Goal: Information Seeking & Learning: Learn about a topic

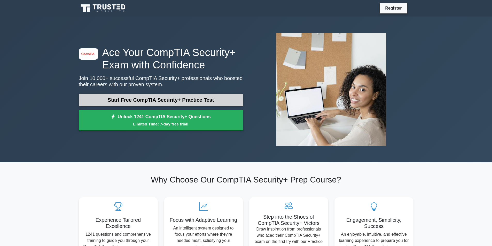
click at [157, 99] on link "Start Free CompTIA Security+ Practice Test" at bounding box center [161, 100] width 164 height 12
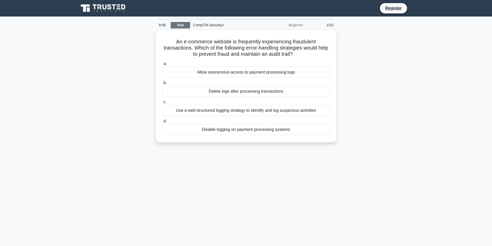
click at [178, 25] on link "Stop" at bounding box center [180, 25] width 19 height 6
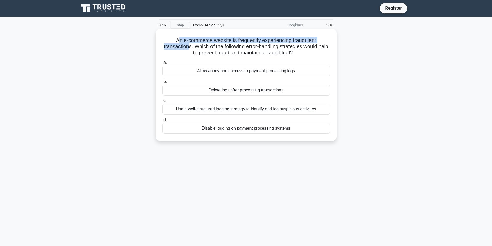
drag, startPoint x: 176, startPoint y: 38, endPoint x: 191, endPoint y: 48, distance: 17.8
click at [191, 48] on h5 "An e-commerce website is frequently experiencing fraudulent transactions. Which…" at bounding box center [246, 46] width 168 height 19
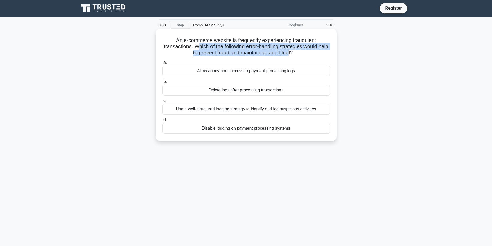
drag, startPoint x: 203, startPoint y: 48, endPoint x: 297, endPoint y: 53, distance: 94.2
click at [297, 53] on h5 "An e-commerce website is frequently experiencing fraudulent transactions. Which…" at bounding box center [246, 46] width 168 height 19
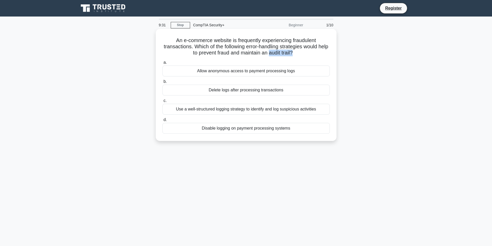
drag, startPoint x: 300, startPoint y: 54, endPoint x: 275, endPoint y: 55, distance: 25.1
click at [275, 55] on h5 "An e-commerce website is frequently experiencing fraudulent transactions. Which…" at bounding box center [246, 46] width 168 height 19
drag, startPoint x: 276, startPoint y: 52, endPoint x: 283, endPoint y: 53, distance: 7.5
click at [283, 53] on h5 "An e-commerce website is frequently experiencing fraudulent transactions. Which…" at bounding box center [246, 46] width 168 height 19
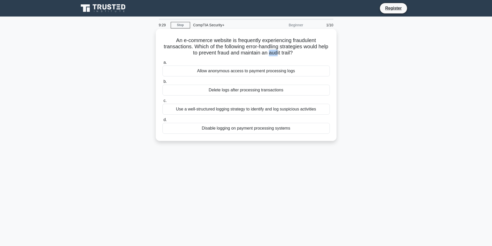
click at [283, 53] on h5 "An e-commerce website is frequently experiencing fraudulent transactions. Which…" at bounding box center [246, 46] width 168 height 19
drag, startPoint x: 276, startPoint y: 53, endPoint x: 286, endPoint y: 53, distance: 9.8
click at [286, 53] on h5 "An e-commerce website is frequently experiencing fraudulent transactions. Which…" at bounding box center [246, 46] width 168 height 19
drag, startPoint x: 278, startPoint y: 54, endPoint x: 296, endPoint y: 54, distance: 18.9
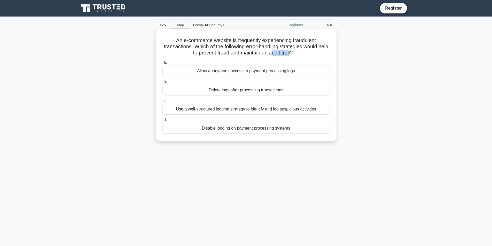
click at [296, 54] on h5 "An e-commerce website is frequently experiencing fraudulent transactions. Which…" at bounding box center [246, 46] width 168 height 19
drag, startPoint x: 302, startPoint y: 54, endPoint x: 276, endPoint y: 54, distance: 26.1
click at [276, 54] on h5 "An e-commerce website is frequently experiencing fraudulent transactions. Which…" at bounding box center [246, 46] width 168 height 19
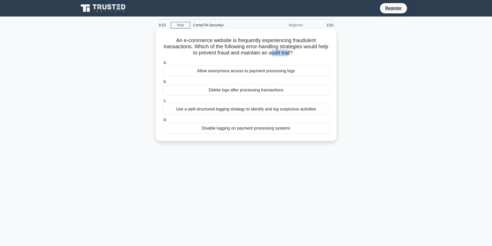
drag, startPoint x: 277, startPoint y: 54, endPoint x: 296, endPoint y: 53, distance: 19.6
click at [296, 53] on h5 "An e-commerce website is frequently experiencing fraudulent transactions. Which…" at bounding box center [246, 46] width 168 height 19
drag, startPoint x: 285, startPoint y: 54, endPoint x: 280, endPoint y: 55, distance: 4.7
click at [280, 55] on h5 "An e-commerce website is frequently experiencing fraudulent transactions. Which…" at bounding box center [246, 46] width 168 height 19
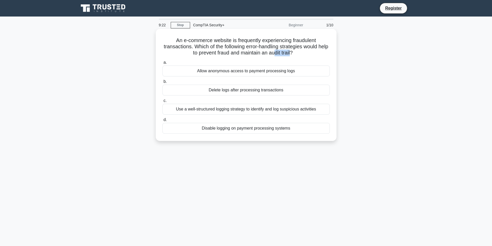
click at [280, 55] on h5 "An e-commerce website is frequently experiencing fraudulent transactions. Which…" at bounding box center [246, 46] width 168 height 19
click at [210, 113] on div "Use a well-structured logging strategy to identify and log suspicious activities" at bounding box center [245, 109] width 167 height 11
click at [162, 103] on input "c. Use a well-structured logging strategy to identify and log suspicious activi…" at bounding box center [162, 100] width 0 height 3
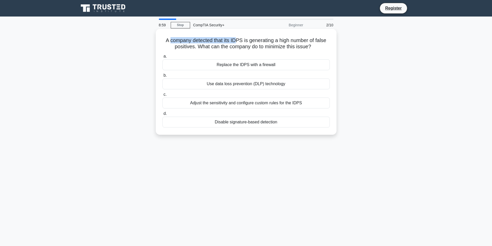
drag, startPoint x: 169, startPoint y: 41, endPoint x: 236, endPoint y: 42, distance: 66.9
click at [236, 42] on h5 "A company detected that its IDPS is generating a high number of false positives…" at bounding box center [246, 43] width 168 height 13
drag, startPoint x: 234, startPoint y: 42, endPoint x: 239, endPoint y: 41, distance: 5.2
click at [239, 41] on h5 "A company detected that its IDPS is generating a high number of false positives…" at bounding box center [246, 43] width 168 height 13
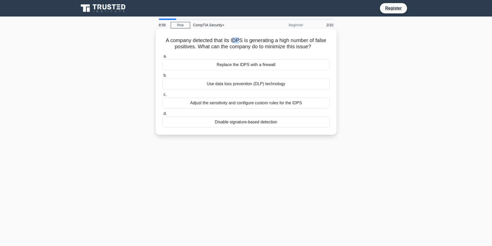
click at [239, 41] on h5 "A company detected that its IDPS is generating a high number of false positives…" at bounding box center [246, 43] width 168 height 13
drag, startPoint x: 241, startPoint y: 41, endPoint x: 235, endPoint y: 41, distance: 6.5
click at [235, 41] on h5 "A company detected that its IDPS is generating a high number of false positives…" at bounding box center [246, 43] width 168 height 13
drag, startPoint x: 252, startPoint y: 41, endPoint x: 190, endPoint y: 48, distance: 61.8
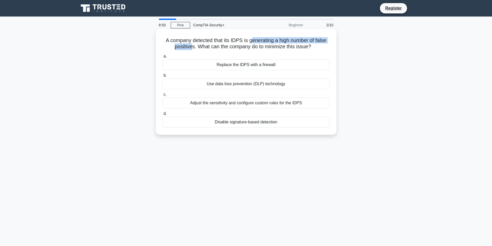
click at [190, 48] on h5 "A company detected that its IDPS is generating a high number of false positives…" at bounding box center [246, 43] width 168 height 13
drag, startPoint x: 320, startPoint y: 41, endPoint x: 326, endPoint y: 40, distance: 6.8
click at [326, 40] on h5 "A company detected that its IDPS is generating a high number of false positives…" at bounding box center [246, 43] width 168 height 13
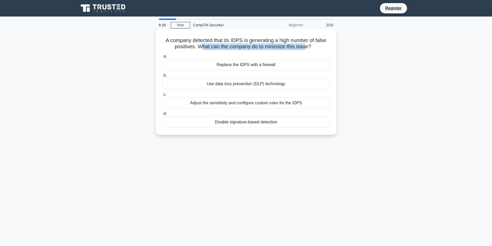
drag, startPoint x: 199, startPoint y: 47, endPoint x: 306, endPoint y: 47, distance: 106.7
click at [306, 47] on h5 "A company detected that its IDPS is generating a high number of false positives…" at bounding box center [246, 43] width 168 height 13
click at [245, 105] on div "Adjust the sensitivity and configure custom rules for the IDPS" at bounding box center [245, 103] width 167 height 11
click at [162, 96] on input "c. Adjust the sensitivity and configure custom rules for the IDPS" at bounding box center [162, 94] width 0 height 3
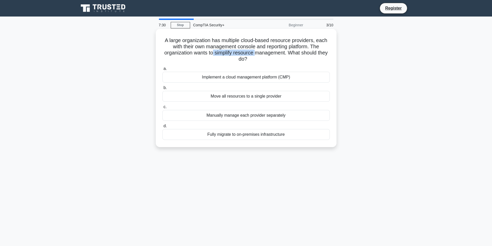
drag, startPoint x: 230, startPoint y: 52, endPoint x: 263, endPoint y: 55, distance: 32.9
click at [263, 55] on h5 "A large organization has multiple cloud-based resource providers, each with the…" at bounding box center [246, 49] width 168 height 25
click at [257, 78] on div "Implement a cloud management platform (CMP)" at bounding box center [245, 77] width 167 height 11
click at [162, 71] on input "a. Implement a cloud management platform (CMP)" at bounding box center [162, 68] width 0 height 3
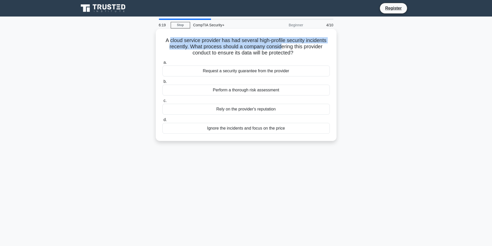
drag, startPoint x: 168, startPoint y: 40, endPoint x: 228, endPoint y: 49, distance: 60.0
click at [273, 44] on h5 "A cloud service provider has had several high-profile security incidents recent…" at bounding box center [246, 46] width 168 height 19
click at [213, 48] on h5 "A cloud service provider has had several high-profile security incidents recent…" at bounding box center [246, 46] width 168 height 19
drag, startPoint x: 197, startPoint y: 48, endPoint x: 283, endPoint y: 45, distance: 86.0
click at [283, 45] on h5 "A cloud service provider has had several high-profile security incidents recent…" at bounding box center [246, 46] width 168 height 19
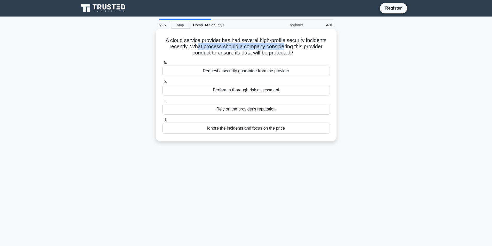
click at [283, 45] on h5 "A cloud service provider has had several high-profile security incidents recent…" at bounding box center [246, 46] width 168 height 19
click at [256, 89] on div "Perform a thorough risk assessment" at bounding box center [245, 90] width 167 height 11
click at [162, 83] on input "b. Perform a thorough risk assessment" at bounding box center [162, 81] width 0 height 3
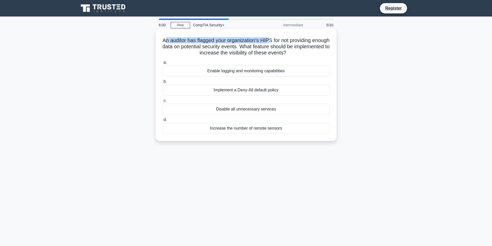
drag, startPoint x: 171, startPoint y: 41, endPoint x: 277, endPoint y: 40, distance: 106.4
click at [277, 40] on h5 "An auditor has flagged your organization's HIPS for not providing enough data o…" at bounding box center [246, 46] width 168 height 19
drag, startPoint x: 271, startPoint y: 40, endPoint x: 281, endPoint y: 40, distance: 9.3
click at [281, 40] on h5 "An auditor has flagged your organization's HIPS for not providing enough data o…" at bounding box center [246, 46] width 168 height 19
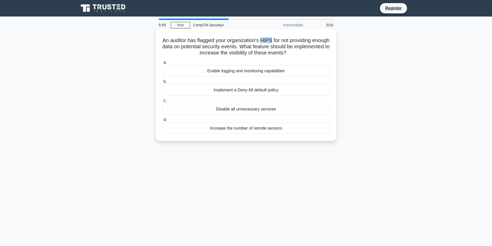
click at [281, 40] on h5 "An auditor has flagged your organization's HIPS for not providing enough data o…" at bounding box center [246, 46] width 168 height 19
click at [275, 40] on h5 "An auditor has flagged your organization's HIPS for not providing enough data o…" at bounding box center [246, 46] width 168 height 19
click at [273, 41] on h5 "An auditor has flagged your organization's HIPS for not providing enough data o…" at bounding box center [246, 46] width 168 height 19
click at [278, 41] on h5 "An auditor has flagged your organization's HIPS for not providing enough data o…" at bounding box center [246, 46] width 168 height 19
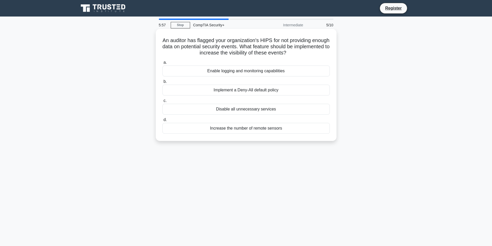
click at [274, 41] on h5 "An auditor has flagged your organization's HIPS for not providing enough data o…" at bounding box center [246, 46] width 168 height 19
click at [279, 40] on h5 "An auditor has flagged your organization's HIPS for not providing enough data o…" at bounding box center [246, 46] width 168 height 19
click at [274, 41] on h5 "An auditor has flagged your organization's HIPS for not providing enough data o…" at bounding box center [246, 46] width 168 height 19
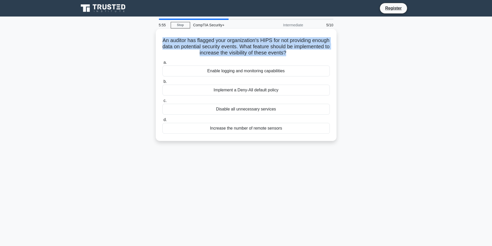
click at [274, 41] on h5 "An auditor has flagged your organization's HIPS for not providing enough data o…" at bounding box center [246, 46] width 168 height 19
click at [279, 40] on h5 "An auditor has flagged your organization's HIPS for not providing enough data o…" at bounding box center [246, 46] width 168 height 19
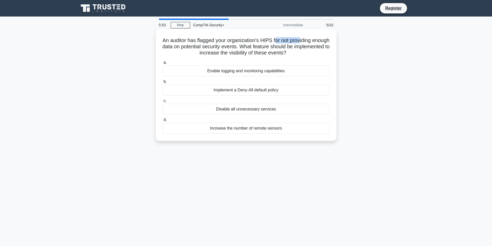
drag, startPoint x: 289, startPoint y: 40, endPoint x: 310, endPoint y: 41, distance: 20.9
click at [310, 41] on h5 "An auditor has flagged your organization's HIPS for not providing enough data o…" at bounding box center [246, 46] width 168 height 19
click at [269, 42] on h5 "An auditor has flagged your organization's HIPS for not providing enough data o…" at bounding box center [246, 46] width 168 height 19
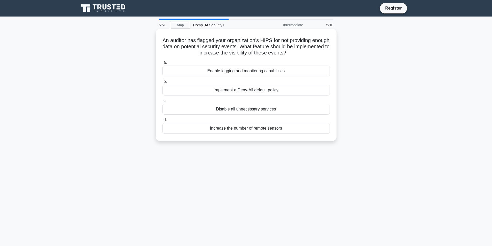
click at [273, 40] on h5 "An auditor has flagged your organization's HIPS for not providing enough data o…" at bounding box center [246, 46] width 168 height 19
click at [277, 40] on h5 "An auditor has flagged your organization's HIPS for not providing enough data o…" at bounding box center [246, 46] width 168 height 19
click at [275, 41] on h5 "An auditor has flagged your organization's HIPS for not providing enough data o…" at bounding box center [246, 46] width 168 height 19
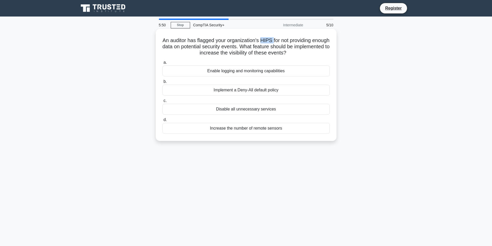
click at [280, 40] on h5 "An auditor has flagged your organization's HIPS for not providing enough data o…" at bounding box center [246, 46] width 168 height 19
click at [275, 41] on h5 "An auditor has flagged your organization's HIPS for not providing enough data o…" at bounding box center [246, 46] width 168 height 19
click at [278, 40] on h5 "An auditor has flagged your organization's HIPS for not providing enough data o…" at bounding box center [246, 46] width 168 height 19
click at [291, 41] on h5 "An auditor has flagged your organization's HIPS for not providing enough data o…" at bounding box center [246, 46] width 168 height 19
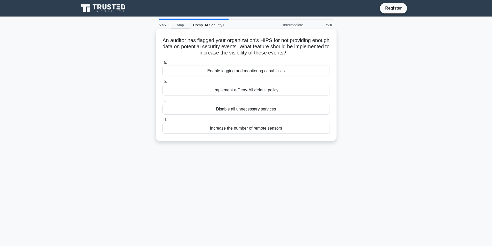
click at [275, 40] on h5 "An auditor has flagged your organization's HIPS for not providing enough data o…" at bounding box center [246, 46] width 168 height 19
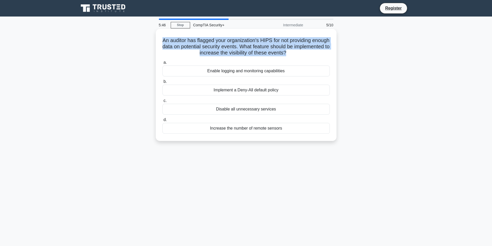
click at [275, 40] on h5 "An auditor has flagged your organization's HIPS for not providing enough data o…" at bounding box center [246, 46] width 168 height 19
click at [276, 40] on h5 "An auditor has flagged your organization's HIPS for not providing enough data o…" at bounding box center [246, 46] width 168 height 19
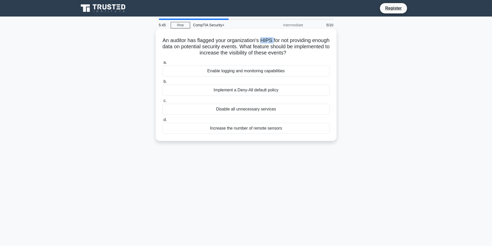
click at [276, 40] on h5 "An auditor has flagged your organization's HIPS for not providing enough data o…" at bounding box center [246, 46] width 168 height 19
click at [283, 41] on h5 "An auditor has flagged your organization's HIPS for not providing enough data o…" at bounding box center [246, 46] width 168 height 19
drag, startPoint x: 286, startPoint y: 40, endPoint x: 210, endPoint y: 47, distance: 76.5
click at [210, 47] on h5 "An auditor has flagged your organization's HIPS for not providing enough data o…" at bounding box center [246, 46] width 168 height 19
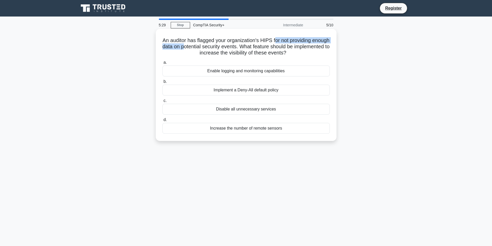
click at [209, 47] on h5 "An auditor has flagged your organization's HIPS for not providing enough data o…" at bounding box center [246, 46] width 168 height 19
drag, startPoint x: 285, startPoint y: 41, endPoint x: 261, endPoint y: 47, distance: 24.0
click at [261, 47] on h5 "An auditor has flagged your organization's HIPS for not providing enough data o…" at bounding box center [246, 46] width 168 height 19
click at [262, 48] on h5 "An auditor has flagged your organization's HIPS for not providing enough data o…" at bounding box center [246, 46] width 168 height 19
click at [263, 48] on h5 "An auditor has flagged your organization's HIPS for not providing enough data o…" at bounding box center [246, 46] width 168 height 19
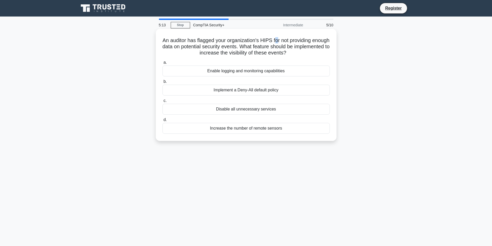
click at [287, 41] on h5 "An auditor has flagged your organization's HIPS for not providing enough data o…" at bounding box center [246, 46] width 168 height 19
click at [272, 41] on h5 "An auditor has flagged your organization's HIPS for not providing enough data o…" at bounding box center [246, 46] width 168 height 19
click at [280, 40] on h5 "An auditor has flagged your organization's HIPS for not providing enough data o…" at bounding box center [246, 46] width 168 height 19
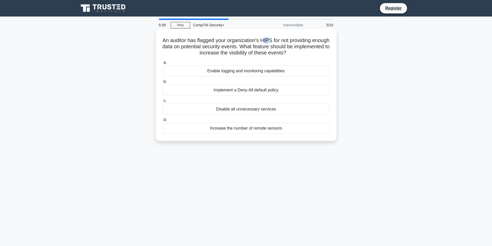
drag, startPoint x: 279, startPoint y: 40, endPoint x: 272, endPoint y: 42, distance: 7.0
click at [272, 42] on h5 "An auditor has flagged your organization's HIPS for not providing enough data o…" at bounding box center [246, 46] width 168 height 19
drag, startPoint x: 306, startPoint y: 39, endPoint x: 308, endPoint y: 43, distance: 4.7
click at [315, 43] on h5 "An auditor has flagged your organization's HIPS for not providing enough data o…" at bounding box center [246, 46] width 168 height 19
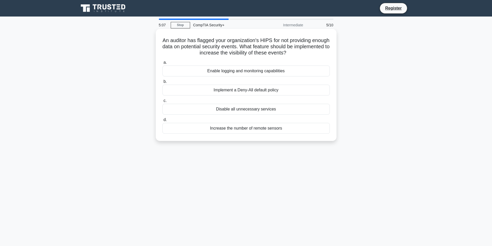
click at [278, 40] on h5 "An auditor has flagged your organization's HIPS for not providing enough data o…" at bounding box center [246, 46] width 168 height 19
click at [271, 40] on h5 "An auditor has flagged your organization's HIPS for not providing enough data o…" at bounding box center [246, 46] width 168 height 19
drag, startPoint x: 263, startPoint y: 47, endPoint x: 286, endPoint y: 41, distance: 23.7
click at [286, 41] on h5 "An auditor has flagged your organization's HIPS for not providing enough data o…" at bounding box center [246, 46] width 168 height 19
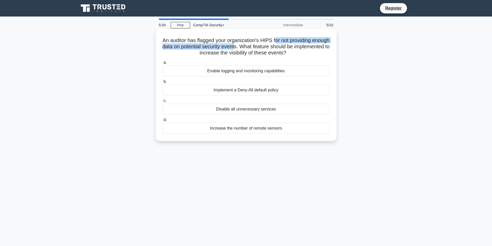
click at [286, 41] on h5 "An auditor has flagged your organization's HIPS for not providing enough data o…" at bounding box center [246, 46] width 168 height 19
click at [261, 47] on h5 "An auditor has flagged your organization's HIPS for not providing enough data o…" at bounding box center [246, 46] width 168 height 19
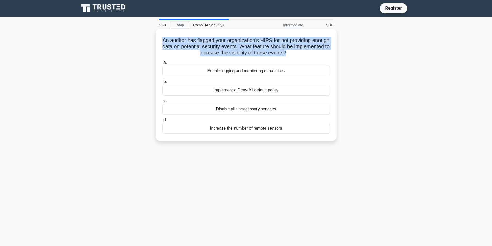
click at [261, 47] on h5 "An auditor has flagged your organization's HIPS for not providing enough data o…" at bounding box center [246, 46] width 168 height 19
click at [248, 47] on h5 "An auditor has flagged your organization's HIPS for not providing enough data o…" at bounding box center [246, 46] width 168 height 19
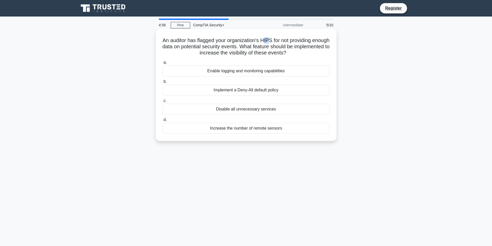
drag, startPoint x: 275, startPoint y: 41, endPoint x: 278, endPoint y: 42, distance: 3.9
click at [278, 42] on h5 "An auditor has flagged your organization's HIPS for not providing enough data o…" at bounding box center [246, 46] width 168 height 19
drag, startPoint x: 278, startPoint y: 41, endPoint x: 274, endPoint y: 40, distance: 4.2
click at [274, 40] on h5 "An auditor has flagged your organization's HIPS for not providing enough data o…" at bounding box center [246, 46] width 168 height 19
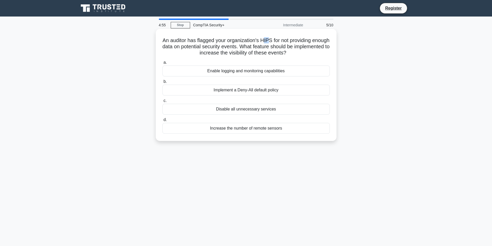
click at [274, 40] on h5 "An auditor has flagged your organization's HIPS for not providing enough data o…" at bounding box center [246, 46] width 168 height 19
drag, startPoint x: 285, startPoint y: 44, endPoint x: 258, endPoint y: 47, distance: 27.3
click at [258, 47] on h5 "An auditor has flagged your organization's HIPS for not providing enough data o…" at bounding box center [246, 46] width 168 height 19
drag, startPoint x: 272, startPoint y: 46, endPoint x: 296, endPoint y: 54, distance: 25.5
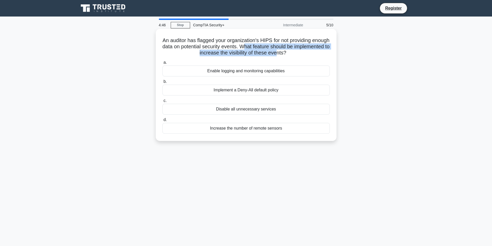
click at [296, 54] on h5 "An auditor has flagged your organization's HIPS for not providing enough data o…" at bounding box center [246, 46] width 168 height 19
drag, startPoint x: 243, startPoint y: 54, endPoint x: 276, endPoint y: 52, distance: 33.2
click at [276, 52] on h5 "An auditor has flagged your organization's HIPS for not providing enough data o…" at bounding box center [246, 46] width 168 height 19
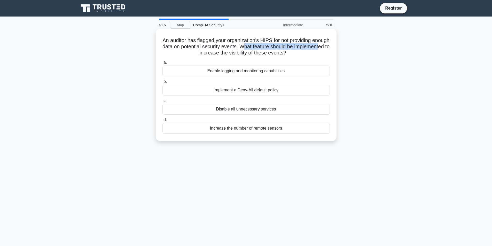
drag, startPoint x: 273, startPoint y: 50, endPoint x: 205, endPoint y: 51, distance: 67.7
click at [205, 51] on h5 "An auditor has flagged your organization's HIPS for not providing enough data o…" at bounding box center [246, 46] width 168 height 19
click at [252, 71] on div "Enable logging and monitoring capabilities" at bounding box center [245, 71] width 167 height 11
click at [162, 64] on input "a. Enable logging and monitoring capabilities" at bounding box center [162, 62] width 0 height 3
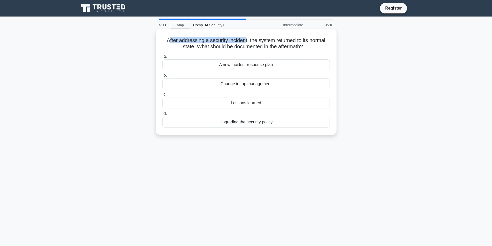
drag, startPoint x: 168, startPoint y: 39, endPoint x: 245, endPoint y: 40, distance: 77.2
click at [245, 40] on h5 "After addressing a security incident, the system returned to its normal state. …" at bounding box center [246, 43] width 168 height 13
drag, startPoint x: 253, startPoint y: 41, endPoint x: 190, endPoint y: 46, distance: 63.0
click at [190, 46] on h5 "After addressing a security incident, the system returned to its normal state. …" at bounding box center [246, 43] width 168 height 13
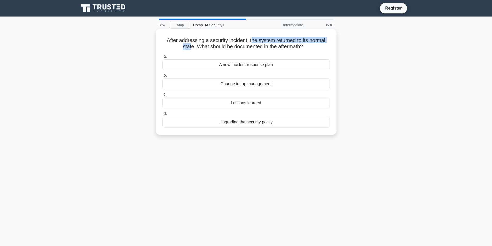
click at [190, 46] on h5 "After addressing a security incident, the system returned to its normal state. …" at bounding box center [246, 43] width 168 height 13
drag, startPoint x: 197, startPoint y: 49, endPoint x: 299, endPoint y: 46, distance: 101.8
click at [299, 46] on h5 "After addressing a security incident, the system returned to its normal state. …" at bounding box center [246, 43] width 168 height 13
drag, startPoint x: 299, startPoint y: 48, endPoint x: 242, endPoint y: 49, distance: 57.1
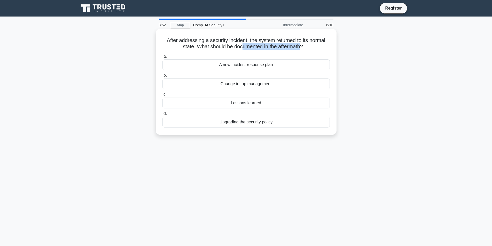
click at [242, 49] on h5 "After addressing a security incident, the system returned to its normal state. …" at bounding box center [246, 43] width 168 height 13
drag, startPoint x: 237, startPoint y: 48, endPoint x: 264, endPoint y: 49, distance: 27.1
click at [264, 49] on h5 "After addressing a security incident, the system returned to its normal state. …" at bounding box center [246, 43] width 168 height 13
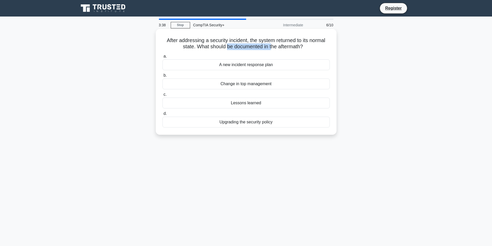
drag, startPoint x: 242, startPoint y: 49, endPoint x: 225, endPoint y: 49, distance: 17.3
click at [225, 49] on h5 "After addressing a security incident, the system returned to its normal state. …" at bounding box center [246, 43] width 168 height 13
click at [253, 46] on h5 "After addressing a security incident, the system returned to its normal state. …" at bounding box center [246, 43] width 168 height 13
click at [253, 101] on div "Lessons learned" at bounding box center [245, 103] width 167 height 11
click at [162, 96] on input "c. Lessons learned" at bounding box center [162, 94] width 0 height 3
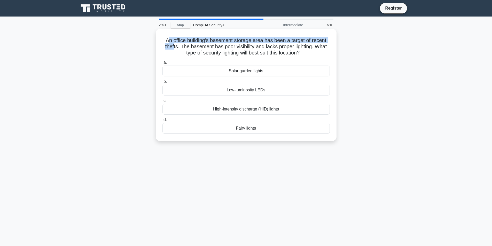
drag, startPoint x: 170, startPoint y: 41, endPoint x: 171, endPoint y: 46, distance: 4.7
click at [171, 46] on h5 "An office building's basement storage area has been a target of recent thefts. …" at bounding box center [246, 46] width 168 height 19
drag, startPoint x: 180, startPoint y: 47, endPoint x: 255, endPoint y: 47, distance: 74.9
click at [255, 47] on h5 "An office building's basement storage area has been a target of recent thefts. …" at bounding box center [246, 46] width 168 height 19
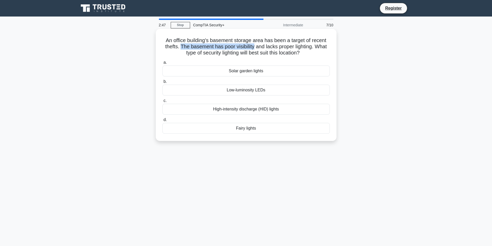
click at [255, 47] on h5 "An office building's basement storage area has been a target of recent thefts. …" at bounding box center [246, 46] width 168 height 19
drag, startPoint x: 271, startPoint y: 46, endPoint x: 328, endPoint y: 48, distance: 57.6
click at [328, 48] on h5 "An office building's basement storage area has been a target of recent thefts. …" at bounding box center [246, 46] width 168 height 19
drag, startPoint x: 199, startPoint y: 54, endPoint x: 288, endPoint y: 54, distance: 89.1
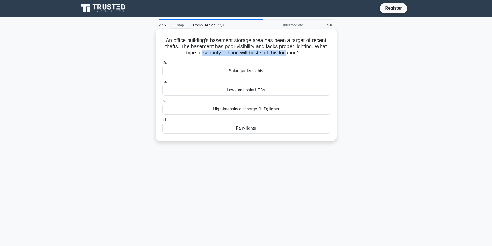
click at [288, 54] on h5 "An office building's basement storage area has been a target of recent thefts. …" at bounding box center [246, 46] width 168 height 19
click at [251, 109] on div "High-intensity discharge (HID) lights" at bounding box center [245, 109] width 167 height 11
click at [162, 103] on input "c. High-intensity discharge (HID) lights" at bounding box center [162, 100] width 0 height 3
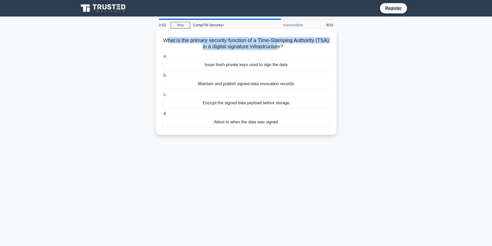
drag, startPoint x: 171, startPoint y: 41, endPoint x: 285, endPoint y: 47, distance: 113.8
click at [285, 47] on h5 "What is the primary security function of a Time-Stamping Authority (TSA) in a d…" at bounding box center [246, 43] width 168 height 13
click at [285, 46] on h5 "What is the primary security function of a Time-Stamping Authority (TSA) in a d…" at bounding box center [246, 43] width 168 height 13
click at [254, 43] on h5 "What is the primary security function of a Time-Stamping Authority (TSA) in a d…" at bounding box center [246, 43] width 168 height 13
drag, startPoint x: 222, startPoint y: 48, endPoint x: 287, endPoint y: 48, distance: 64.8
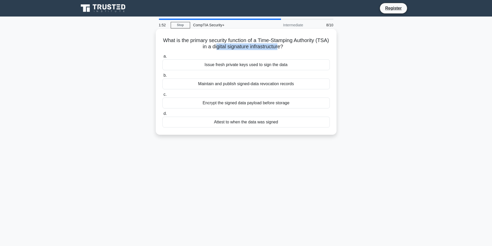
click at [287, 48] on h5 "What is the primary security function of a Time-Stamping Authority (TSA) in a d…" at bounding box center [246, 43] width 168 height 13
click at [263, 87] on div "Maintain and publish signed-data revocation records" at bounding box center [245, 84] width 167 height 11
click at [162, 77] on input "b. Maintain and publish signed-data revocation records" at bounding box center [162, 75] width 0 height 3
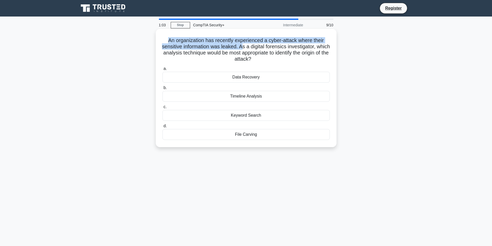
drag, startPoint x: 168, startPoint y: 41, endPoint x: 250, endPoint y: 48, distance: 82.5
click at [250, 48] on h5 "An organization has recently experienced a cyber-attack where their sensitive i…" at bounding box center [246, 49] width 168 height 25
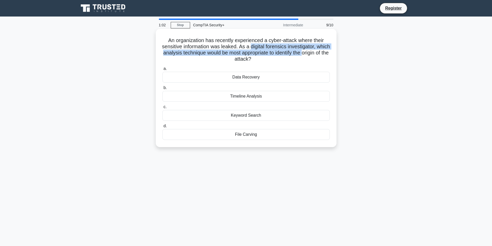
drag, startPoint x: 258, startPoint y: 45, endPoint x: 178, endPoint y: 57, distance: 80.6
click at [178, 57] on h5 "An organization has recently experienced a cyber-attack where their sensitive i…" at bounding box center [246, 49] width 168 height 25
click at [181, 53] on h5 "An organization has recently experienced a cyber-attack where their sensitive i…" at bounding box center [246, 49] width 168 height 25
drag, startPoint x: 169, startPoint y: 54, endPoint x: 252, endPoint y: 58, distance: 82.2
click at [252, 58] on h5 "An organization has recently experienced a cyber-attack where their sensitive i…" at bounding box center [246, 49] width 168 height 25
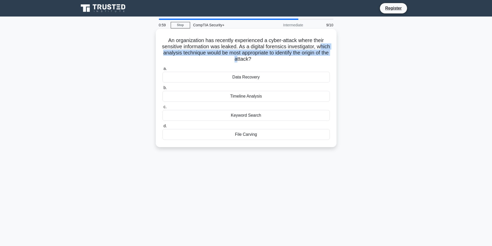
click at [252, 58] on h5 "An organization has recently experienced a cyber-attack where their sensitive i…" at bounding box center [246, 49] width 168 height 25
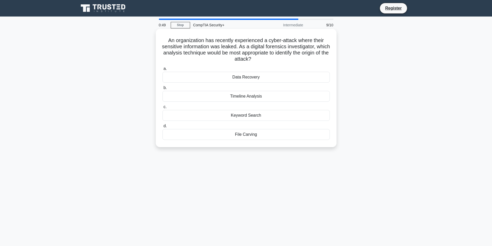
click at [245, 96] on div "Timeline Analysis" at bounding box center [245, 96] width 167 height 11
click at [162, 90] on input "b. Timeline Analysis" at bounding box center [162, 87] width 0 height 3
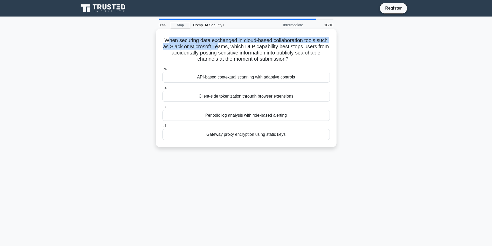
drag, startPoint x: 166, startPoint y: 41, endPoint x: 218, endPoint y: 48, distance: 52.1
click at [218, 48] on h5 "When securing data exchanged in cloud-based collaboration tools such as Slack o…" at bounding box center [246, 49] width 168 height 25
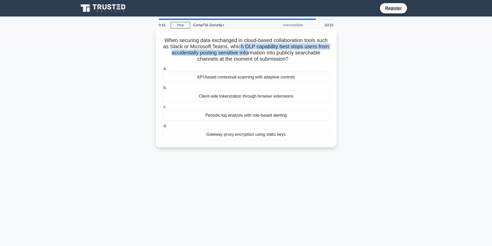
drag, startPoint x: 241, startPoint y: 47, endPoint x: 248, endPoint y: 53, distance: 9.1
click at [248, 53] on h5 "When securing data exchanged in cloud-based collaboration tools such as Slack o…" at bounding box center [246, 49] width 168 height 25
drag, startPoint x: 181, startPoint y: 56, endPoint x: 202, endPoint y: 50, distance: 22.4
click at [209, 53] on h5 "When securing data exchanged in cloud-based collaboration tools such as Slack o…" at bounding box center [246, 49] width 168 height 25
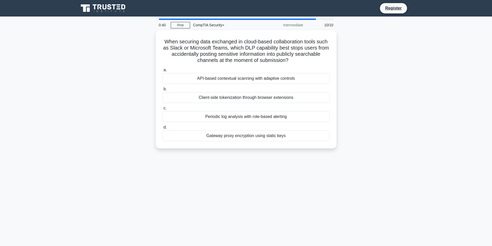
click at [160, 25] on div "0:40" at bounding box center [163, 25] width 15 height 10
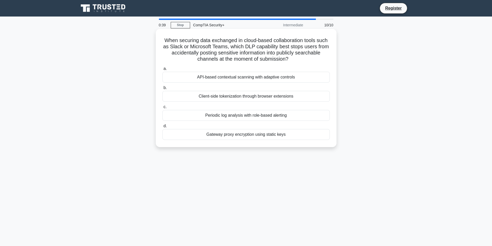
click at [228, 54] on h5 "When securing data exchanged in cloud-based collaboration tools such as Slack o…" at bounding box center [246, 49] width 168 height 25
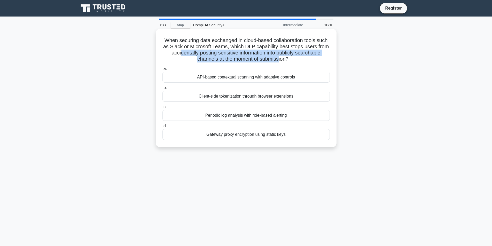
drag, startPoint x: 177, startPoint y: 51, endPoint x: 278, endPoint y: 61, distance: 101.5
click at [278, 61] on h5 "When securing data exchanged in cloud-based collaboration tools such as Slack o…" at bounding box center [246, 49] width 168 height 25
drag, startPoint x: 190, startPoint y: 52, endPoint x: 306, endPoint y: 53, distance: 116.2
click at [306, 53] on h5 "When securing data exchanged in cloud-based collaboration tools such as Slack o…" at bounding box center [246, 49] width 168 height 25
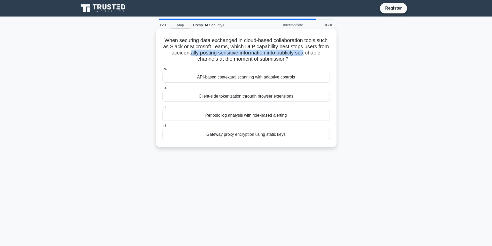
click at [306, 53] on h5 "When securing data exchanged in cloud-based collaboration tools such as Slack o…" at bounding box center [246, 49] width 168 height 25
drag, startPoint x: 306, startPoint y: 48, endPoint x: 263, endPoint y: 50, distance: 42.1
click at [305, 48] on h5 "When securing data exchanged in cloud-based collaboration tools such as Slack o…" at bounding box center [246, 49] width 168 height 25
click at [244, 49] on h5 "When securing data exchanged in cloud-based collaboration tools such as Slack o…" at bounding box center [246, 49] width 168 height 25
click at [248, 50] on h5 "When securing data exchanged in cloud-based collaboration tools such as Slack o…" at bounding box center [246, 49] width 168 height 25
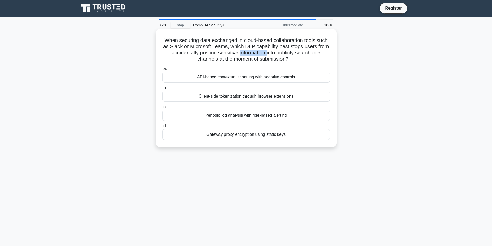
click at [248, 50] on h5 "When securing data exchanged in cloud-based collaboration tools such as Slack o…" at bounding box center [246, 49] width 168 height 25
click at [248, 59] on h5 "When securing data exchanged in cloud-based collaboration tools such as Slack o…" at bounding box center [246, 49] width 168 height 25
click at [246, 77] on div "API-based contextual scanning with adaptive controls" at bounding box center [245, 77] width 167 height 11
click at [162, 71] on input "a. API-based contextual scanning with adaptive controls" at bounding box center [162, 68] width 0 height 3
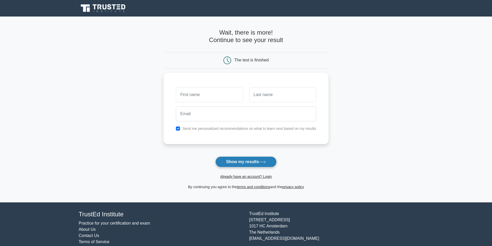
click at [251, 159] on button "Show my results" at bounding box center [245, 162] width 61 height 11
click at [189, 95] on input "text" at bounding box center [209, 93] width 67 height 15
drag, startPoint x: 209, startPoint y: 94, endPoint x: 138, endPoint y: 102, distance: 71.0
click at [138, 102] on main "Wait, there is more! Continue to see your result The test is finished [PERSON_N…" at bounding box center [246, 110] width 492 height 186
type input "awefqw"
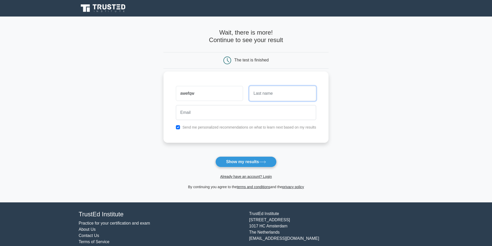
click at [264, 95] on input "text" at bounding box center [282, 93] width 67 height 15
type input "qfqewfq"
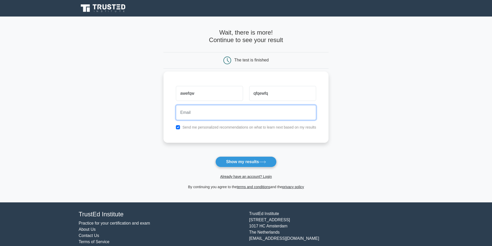
click at [218, 111] on input "email" at bounding box center [246, 112] width 140 height 15
type input "[EMAIL_ADDRESS][DOMAIN_NAME]"
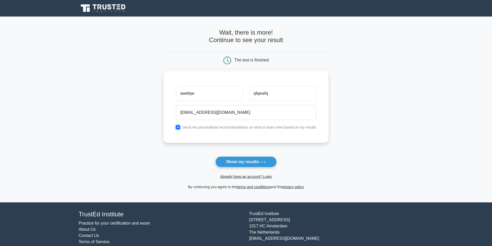
click at [178, 127] on input "checkbox" at bounding box center [178, 127] width 4 height 4
checkbox input "false"
click at [235, 160] on button "Show my results" at bounding box center [245, 162] width 61 height 11
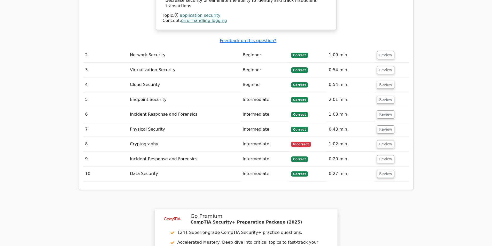
scroll to position [620, 0]
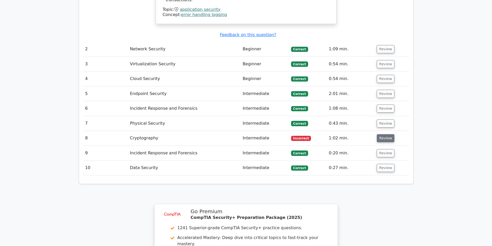
click at [379, 134] on button "Review" at bounding box center [386, 138] width 18 height 8
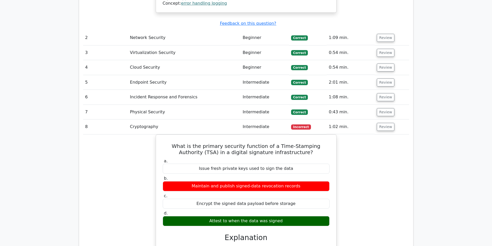
scroll to position [671, 0]
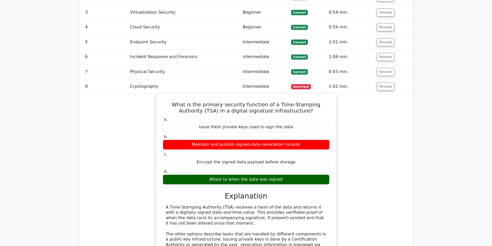
click at [246, 101] on h5 "What is the primary security function of a Time-Stamping Authority (TSA) in a d…" at bounding box center [246, 107] width 168 height 12
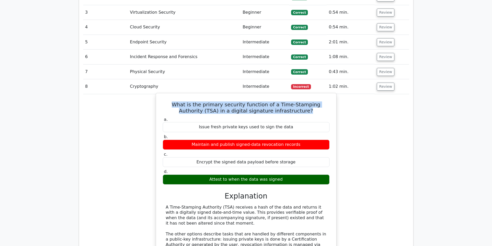
click at [246, 101] on h5 "What is the primary security function of a Time-Stamping Authority (TSA) in a d…" at bounding box center [246, 107] width 168 height 12
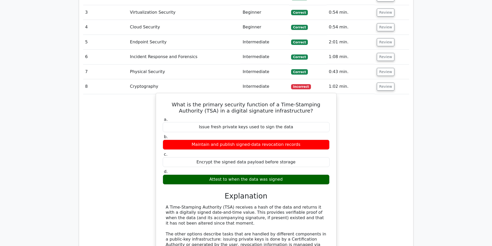
click at [216, 140] on div "Maintain and publish signed-data revocation records" at bounding box center [246, 145] width 167 height 10
click at [213, 140] on div "Maintain and publish signed-data revocation records" at bounding box center [246, 145] width 167 height 10
click at [217, 122] on div "Issue fresh private keys used to sign the data" at bounding box center [246, 127] width 167 height 10
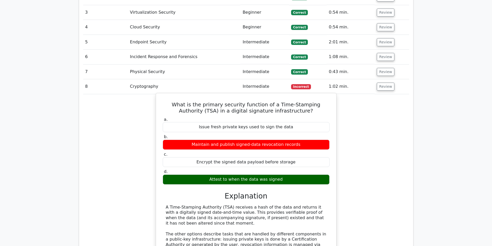
click at [217, 122] on div "Issue fresh private keys used to sign the data" at bounding box center [246, 127] width 167 height 10
click at [231, 175] on div "Attest to when the data was signed" at bounding box center [246, 180] width 167 height 10
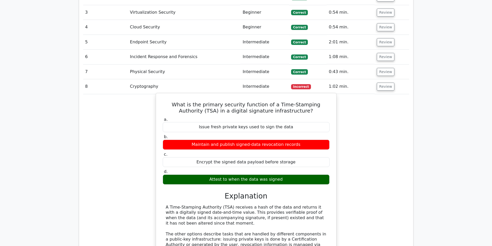
click at [258, 175] on div "Attest to when the data was signed" at bounding box center [246, 180] width 167 height 10
click at [247, 175] on div "Attest to when the data was signed" at bounding box center [246, 180] width 167 height 10
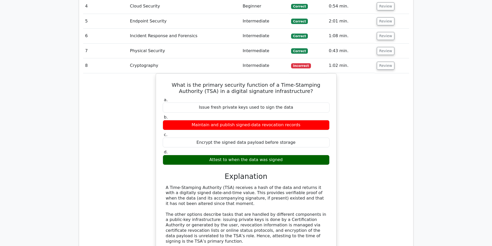
scroll to position [723, 0]
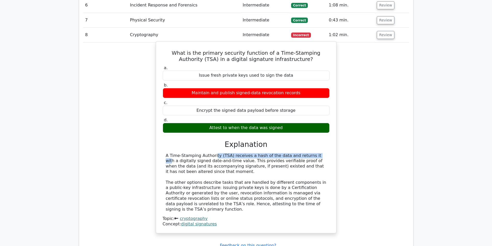
drag, startPoint x: 178, startPoint y: 129, endPoint x: 280, endPoint y: 131, distance: 102.3
click at [280, 153] on div "A Time-Stamping Authority (TSA) receives a hash of the data and returns it with…" at bounding box center [246, 182] width 161 height 59
click at [247, 153] on div "A Time-Stamping Authority (TSA) receives a hash of the data and returns it with…" at bounding box center [246, 182] width 161 height 59
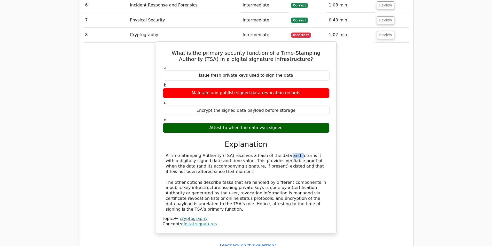
click at [247, 153] on div "A Time-Stamping Authority (TSA) receives a hash of the data and returns it with…" at bounding box center [246, 182] width 161 height 59
click at [251, 153] on div "A Time-Stamping Authority (TSA) receives a hash of the data and returns it with…" at bounding box center [246, 182] width 161 height 59
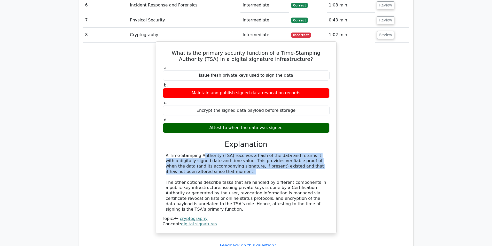
click at [251, 153] on div "A Time-Stamping Authority (TSA) receives a hash of the data and returns it with…" at bounding box center [246, 182] width 161 height 59
click at [249, 153] on div "A Time-Stamping Authority (TSA) receives a hash of the data and returns it with…" at bounding box center [246, 182] width 161 height 59
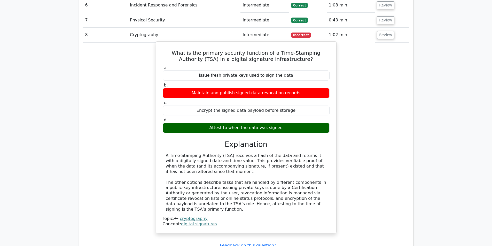
click at [251, 153] on div "A Time-Stamping Authority (TSA) receives a hash of the data and returns it with…" at bounding box center [246, 182] width 161 height 59
click at [252, 153] on div "A Time-Stamping Authority (TSA) receives a hash of the data and returns it with…" at bounding box center [246, 182] width 161 height 59
drag, startPoint x: 229, startPoint y: 132, endPoint x: 252, endPoint y: 131, distance: 23.0
click at [252, 153] on div "A Time-Stamping Authority (TSA) receives a hash of the data and returns it with…" at bounding box center [246, 182] width 161 height 59
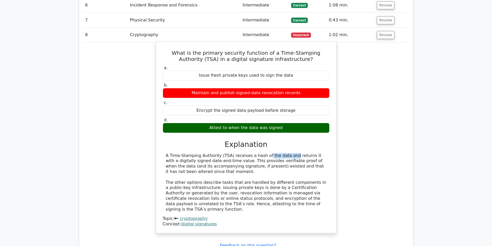
click at [252, 153] on div "A Time-Stamping Authority (TSA) receives a hash of the data and returns it with…" at bounding box center [246, 182] width 161 height 59
click at [230, 153] on div "A Time-Stamping Authority (TSA) receives a hash of the data and returns it with…" at bounding box center [246, 182] width 161 height 59
drag, startPoint x: 230, startPoint y: 132, endPoint x: 253, endPoint y: 131, distance: 22.7
click at [253, 153] on div "A Time-Stamping Authority (TSA) receives a hash of the data and returns it with…" at bounding box center [246, 182] width 161 height 59
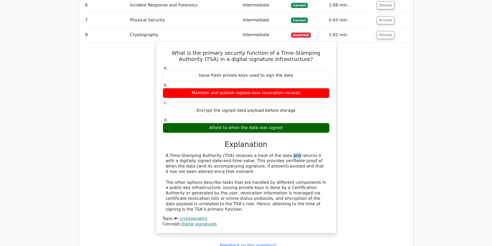
drag, startPoint x: 247, startPoint y: 132, endPoint x: 253, endPoint y: 132, distance: 5.7
click at [253, 153] on div "A Time-Stamping Authority (TSA) receives a hash of the data and returns it with…" at bounding box center [246, 182] width 161 height 59
drag, startPoint x: 268, startPoint y: 132, endPoint x: 275, endPoint y: 132, distance: 7.5
click at [270, 153] on div "A Time-Stamping Authority (TSA) receives a hash of the data and returns it with…" at bounding box center [246, 182] width 161 height 59
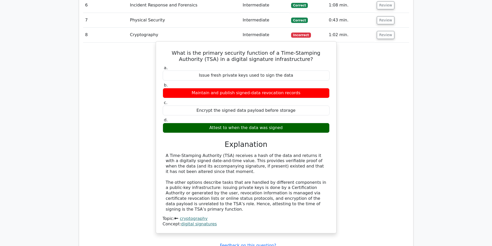
click at [276, 153] on div "A Time-Stamping Authority (TSA) receives a hash of the data and returns it with…" at bounding box center [246, 182] width 161 height 59
click at [268, 153] on div "A Time-Stamping Authority (TSA) receives a hash of the data and returns it with…" at bounding box center [246, 182] width 161 height 59
drag, startPoint x: 261, startPoint y: 131, endPoint x: 247, endPoint y: 133, distance: 14.6
click at [247, 153] on div "A Time-Stamping Authority (TSA) receives a hash of the data and returns it with…" at bounding box center [246, 182] width 161 height 59
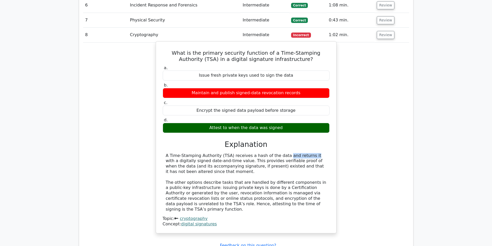
click at [247, 153] on div "A Time-Stamping Authority (TSA) receives a hash of the data and returns it with…" at bounding box center [246, 182] width 161 height 59
drag, startPoint x: 295, startPoint y: 133, endPoint x: 310, endPoint y: 133, distance: 15.8
click at [310, 153] on div "A Time-Stamping Authority (TSA) receives a hash of the data and returns it with…" at bounding box center [246, 182] width 161 height 59
drag, startPoint x: 169, startPoint y: 138, endPoint x: 229, endPoint y: 138, distance: 60.2
click at [229, 153] on div "A Time-Stamping Authority (TSA) receives a hash of the data and returns it with…" at bounding box center [246, 182] width 161 height 59
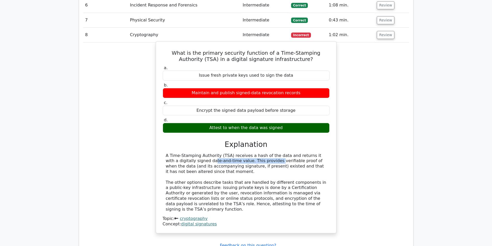
click at [229, 153] on div "A Time-Stamping Authority (TSA) receives a hash of the data and returns it with…" at bounding box center [246, 182] width 161 height 59
drag, startPoint x: 239, startPoint y: 138, endPoint x: 181, endPoint y: 143, distance: 58.6
click at [181, 153] on div "A Time-Stamping Authority (TSA) receives a hash of the data and returns it with…" at bounding box center [246, 182] width 161 height 59
drag, startPoint x: 237, startPoint y: 138, endPoint x: 266, endPoint y: 136, distance: 29.0
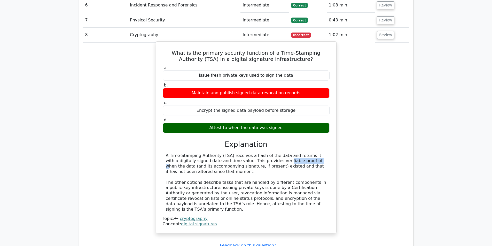
click at [266, 153] on div "A Time-Stamping Authority (TSA) receives a hash of the data and returns it with…" at bounding box center [246, 182] width 161 height 59
drag, startPoint x: 236, startPoint y: 136, endPoint x: 317, endPoint y: 137, distance: 81.1
click at [317, 153] on div "A Time-Stamping Authority (TSA) receives a hash of the data and returns it with…" at bounding box center [246, 182] width 161 height 59
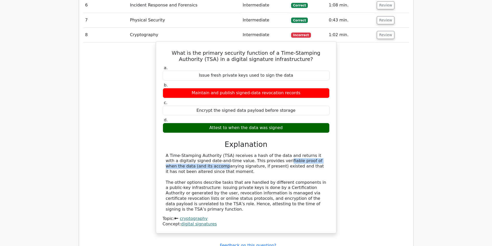
drag, startPoint x: 251, startPoint y: 143, endPoint x: 198, endPoint y: 147, distance: 53.3
click at [198, 153] on div "A Time-Stamping Authority (TSA) receives a hash of the data and returns it with…" at bounding box center [246, 182] width 161 height 59
drag, startPoint x: 168, startPoint y: 159, endPoint x: 186, endPoint y: 159, distance: 17.6
click at [186, 159] on div "A Time-Stamping Authority (TSA) receives a hash of the data and returns it with…" at bounding box center [246, 182] width 161 height 59
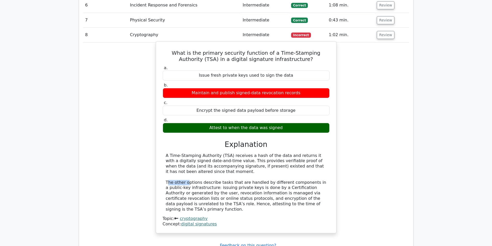
click at [186, 159] on div "A Time-Stamping Authority (TSA) receives a hash of the data and returns it with…" at bounding box center [246, 182] width 161 height 59
drag, startPoint x: 211, startPoint y: 30, endPoint x: 245, endPoint y: 69, distance: 51.8
click at [245, 54] on div "What is the primary security function of a Time-Stamping Authority (TSA) in a d…" at bounding box center [246, 137] width 176 height 187
click at [236, 118] on label "d. Attest to when the data was signed" at bounding box center [246, 125] width 167 height 15
click at [243, 123] on div "Attest to when the data was signed" at bounding box center [246, 128] width 167 height 10
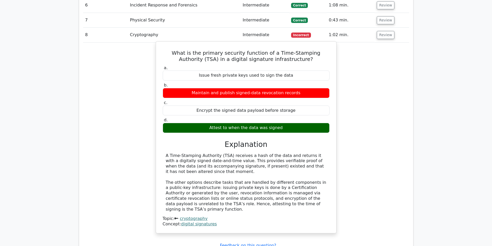
click at [243, 123] on div "Attest to when the data was signed" at bounding box center [246, 128] width 167 height 10
click at [249, 153] on div "A Time-Stamping Authority (TSA) receives a hash of the data and returns it with…" at bounding box center [246, 182] width 161 height 59
click at [239, 123] on div "Attest to when the data was signed" at bounding box center [246, 128] width 167 height 10
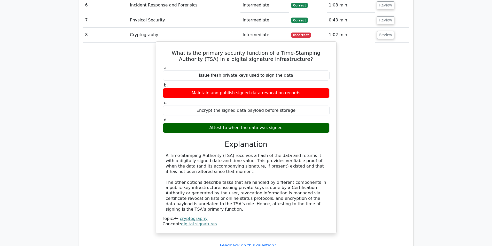
click at [239, 123] on div "Attest to when the data was signed" at bounding box center [246, 128] width 167 height 10
click at [254, 153] on div "A Time-Stamping Authority (TSA) receives a hash of the data and returns it with…" at bounding box center [246, 182] width 161 height 59
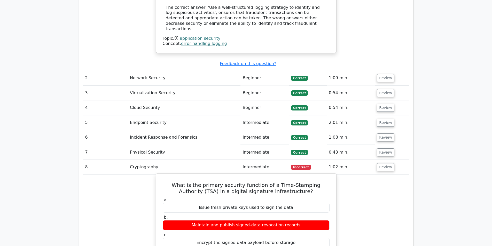
scroll to position [568, 0]
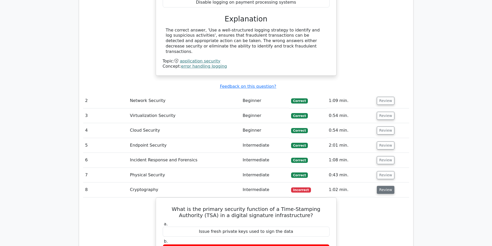
click at [382, 186] on button "Review" at bounding box center [386, 190] width 18 height 8
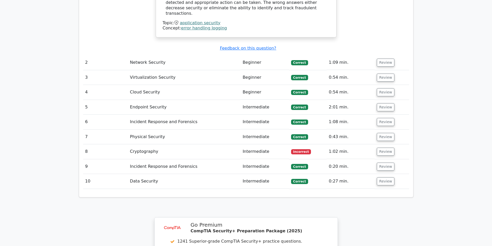
scroll to position [620, 0]
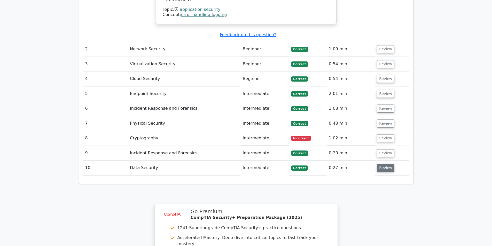
click at [385, 164] on button "Review" at bounding box center [386, 168] width 18 height 8
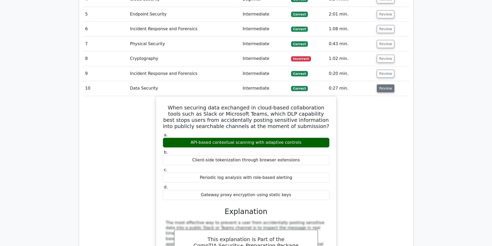
scroll to position [697, 0]
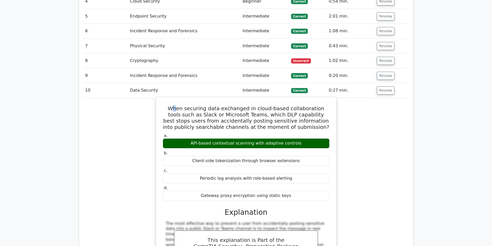
click at [169, 105] on h5 "When securing data exchanged in cloud-based collaboration tools such as Slack o…" at bounding box center [246, 117] width 168 height 25
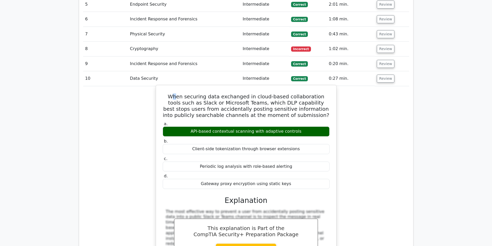
scroll to position [646, 0]
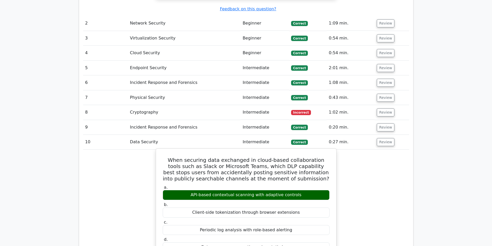
click at [178, 157] on h5 "When securing data exchanged in cloud-based collaboration tools such as Slack o…" at bounding box center [246, 169] width 168 height 25
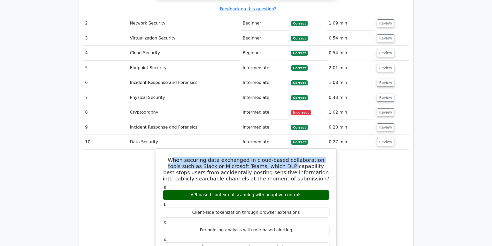
drag, startPoint x: 168, startPoint y: 135, endPoint x: 256, endPoint y: 143, distance: 88.7
click at [256, 157] on h5 "When securing data exchanged in cloud-based collaboration tools such as Slack o…" at bounding box center [246, 169] width 168 height 25
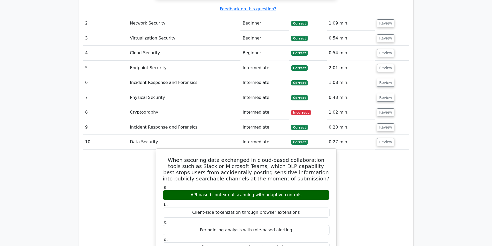
click at [250, 157] on h5 "When securing data exchanged in cloud-based collaboration tools such as Slack o…" at bounding box center [246, 169] width 168 height 25
click at [248, 157] on h5 "When securing data exchanged in cloud-based collaboration tools such as Slack o…" at bounding box center [246, 169] width 168 height 25
drag, startPoint x: 246, startPoint y: 143, endPoint x: 253, endPoint y: 143, distance: 7.5
click at [253, 157] on h5 "When securing data exchanged in cloud-based collaboration tools such as Slack o…" at bounding box center [246, 169] width 168 height 25
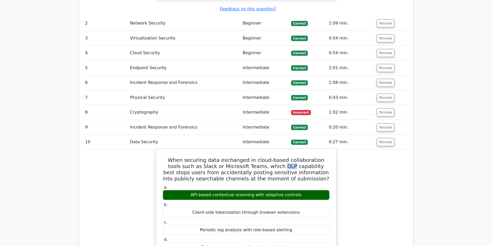
click at [253, 157] on h5 "When securing data exchanged in cloud-based collaboration tools such as Slack o…" at bounding box center [246, 169] width 168 height 25
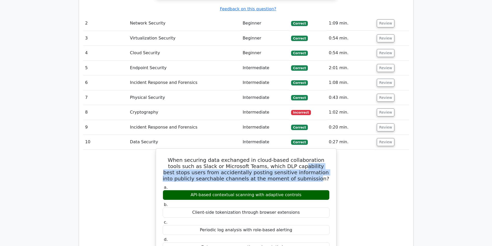
drag, startPoint x: 264, startPoint y: 142, endPoint x: 286, endPoint y: 157, distance: 26.9
click at [286, 157] on h5 "When securing data exchanged in cloud-based collaboration tools such as Slack o…" at bounding box center [246, 169] width 168 height 25
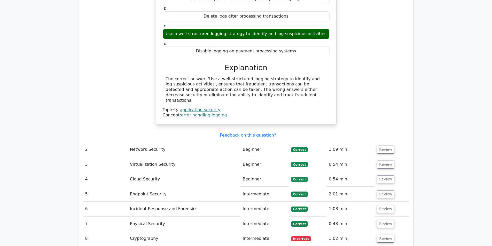
scroll to position [620, 0]
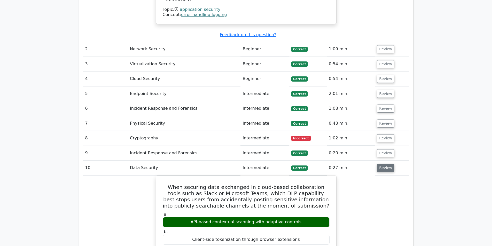
click at [382, 164] on button "Review" at bounding box center [386, 168] width 18 height 8
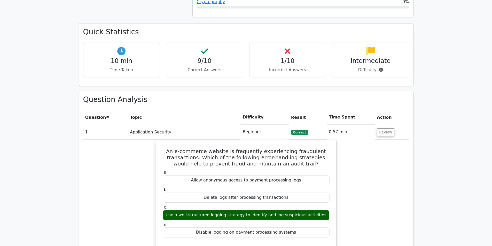
scroll to position [336, 0]
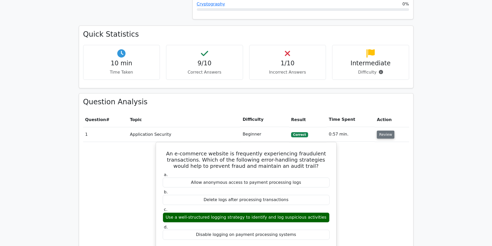
click at [390, 131] on button "Review" at bounding box center [386, 135] width 18 height 8
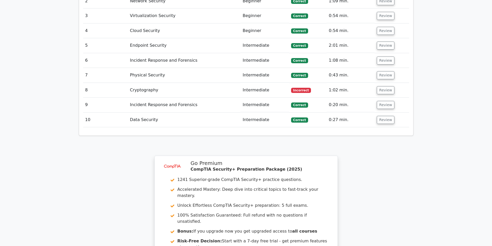
scroll to position [491, 0]
